Goal: Task Accomplishment & Management: Use online tool/utility

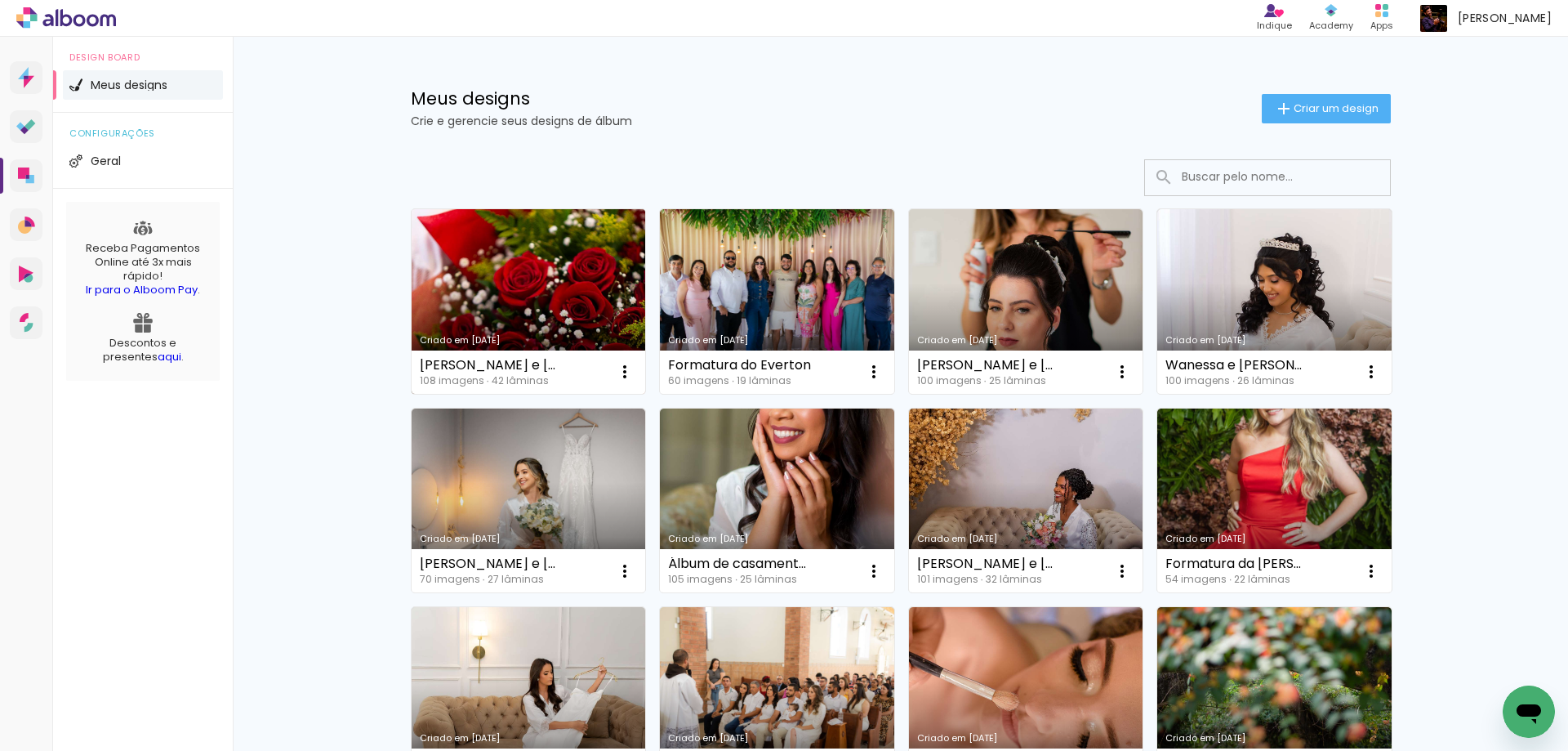
click at [541, 270] on link "Criado em [DATE]" at bounding box center [529, 301] width 235 height 185
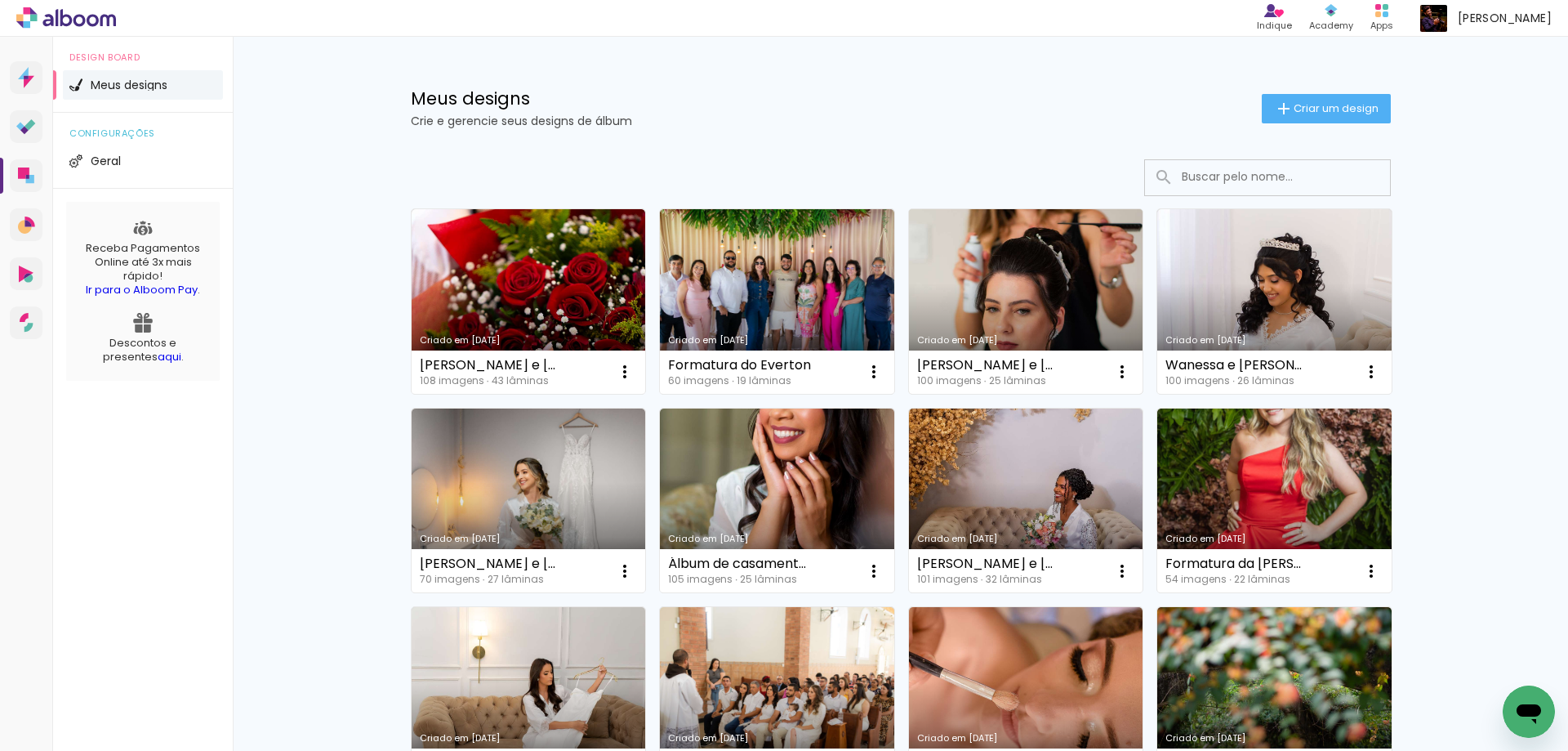
click at [1040, 283] on link "Criado em [DATE]" at bounding box center [1027, 301] width 235 height 185
